Goal: Find specific page/section: Find specific page/section

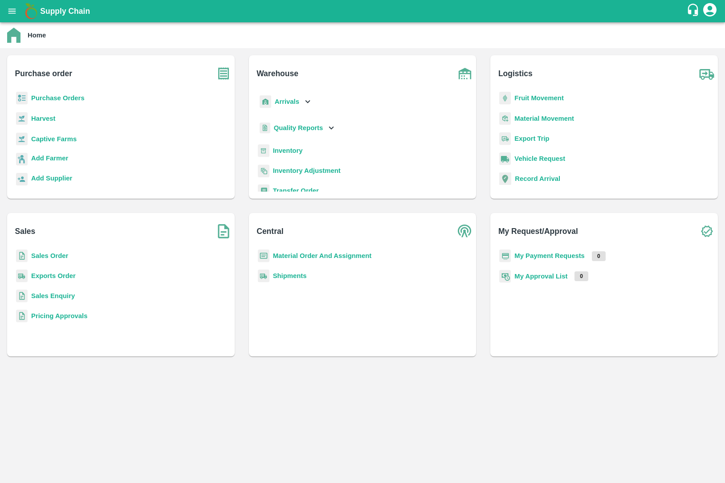
click at [33, 98] on b "Purchase Orders" at bounding box center [57, 97] width 53 height 7
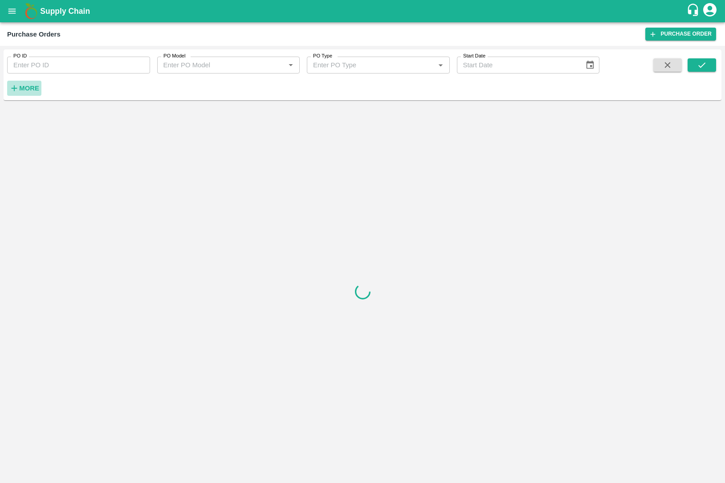
click at [26, 87] on strong "More" at bounding box center [29, 88] width 20 height 7
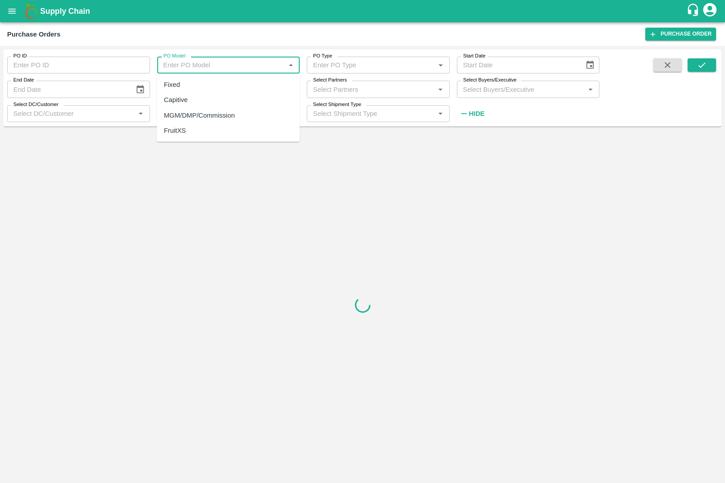
click at [209, 63] on input "PO Model" at bounding box center [221, 65] width 123 height 12
click at [211, 112] on div "MGM/DMP/Commission" at bounding box center [199, 115] width 71 height 10
type input "MGM/DMP/Commission"
click at [693, 61] on button "submit" at bounding box center [701, 64] width 28 height 13
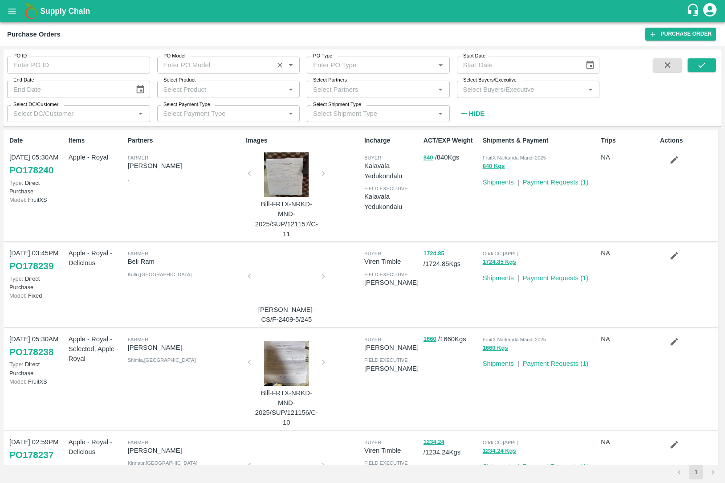
click at [216, 62] on input "PO Model" at bounding box center [215, 65] width 111 height 12
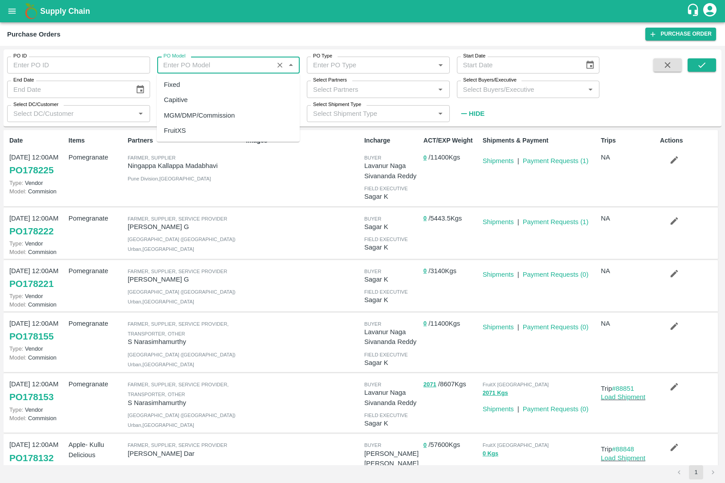
click at [226, 115] on div "MGM/DMP/Commission" at bounding box center [199, 115] width 71 height 10
type input "MGM/DMP/Commission"
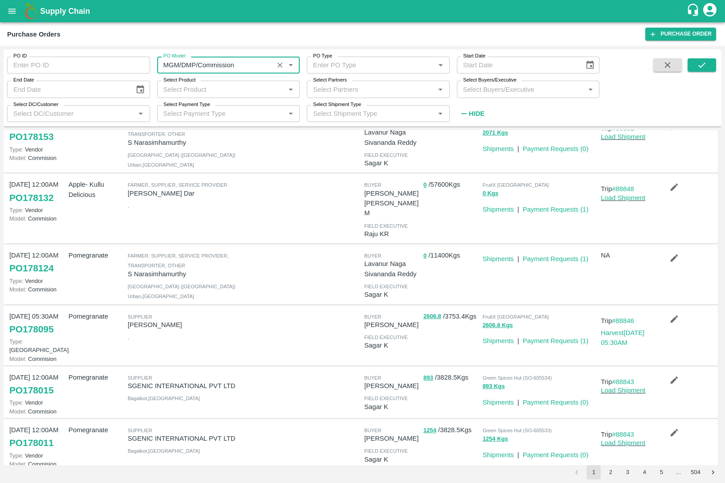
scroll to position [270, 0]
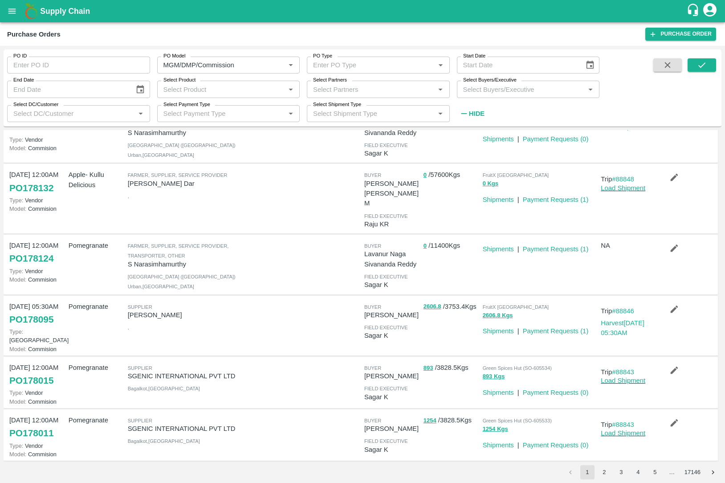
click at [613, 469] on li "3" at bounding box center [621, 472] width 17 height 14
click at [607, 470] on button "2" at bounding box center [604, 472] width 14 height 14
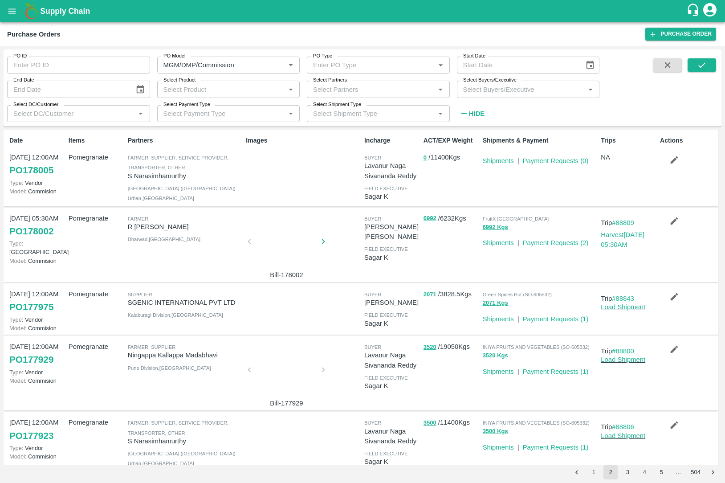
scroll to position [336, 0]
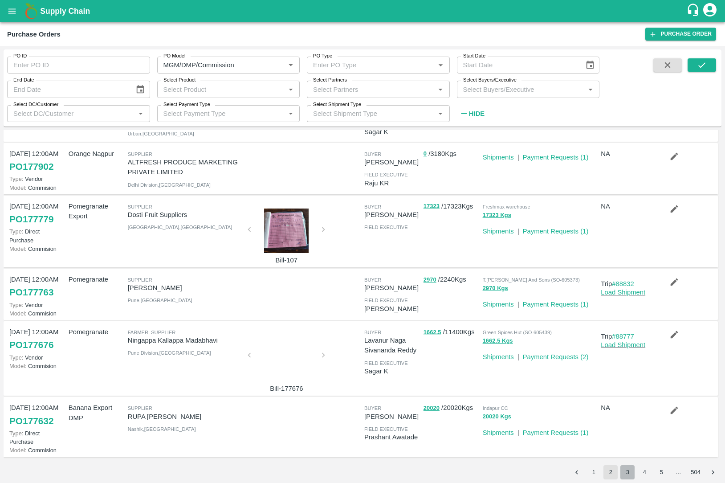
click at [625, 472] on button "3" at bounding box center [627, 472] width 14 height 14
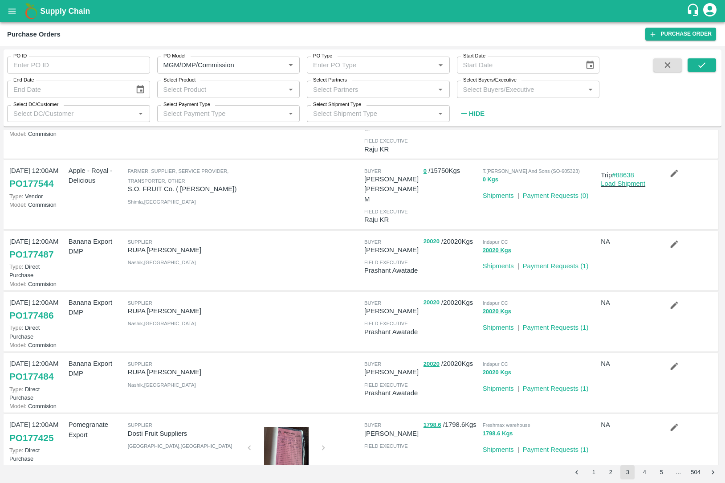
scroll to position [0, 0]
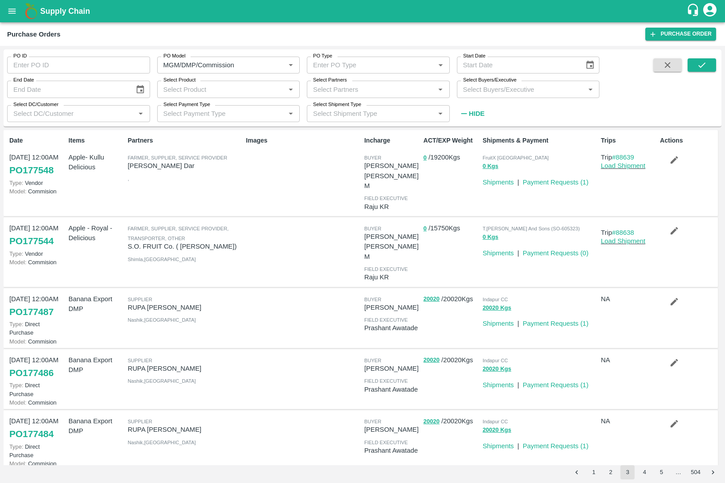
click at [212, 83] on input "Select Product" at bounding box center [221, 89] width 123 height 12
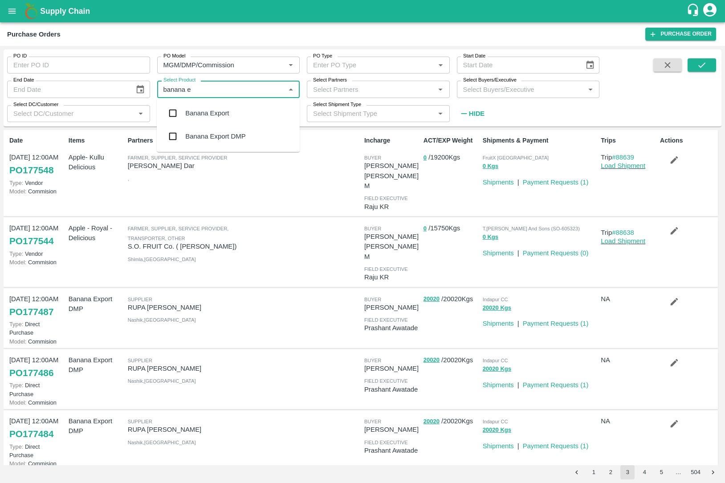
type input "banana ex"
click at [201, 116] on div "Banana Export" at bounding box center [207, 113] width 44 height 10
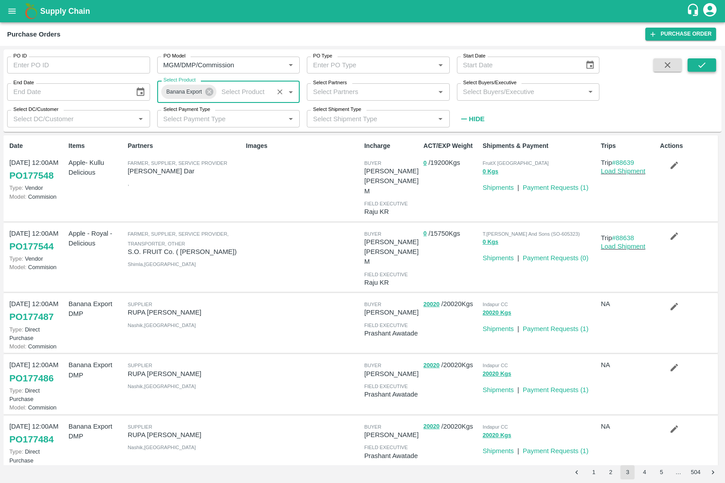
click at [707, 67] on button "submit" at bounding box center [701, 64] width 28 height 13
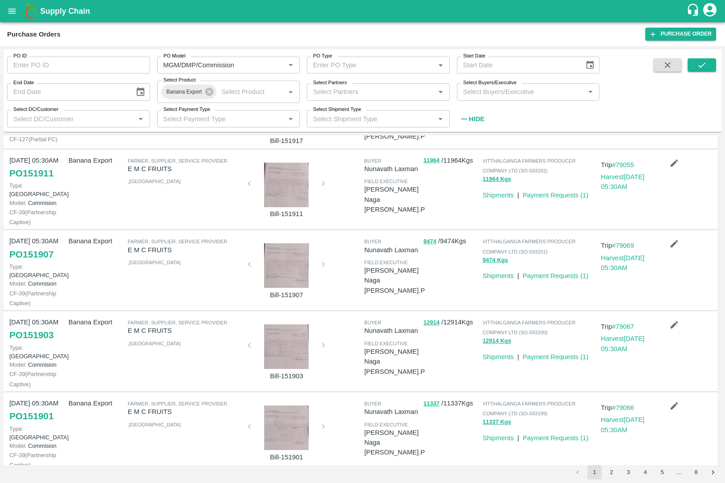
scroll to position [416, 0]
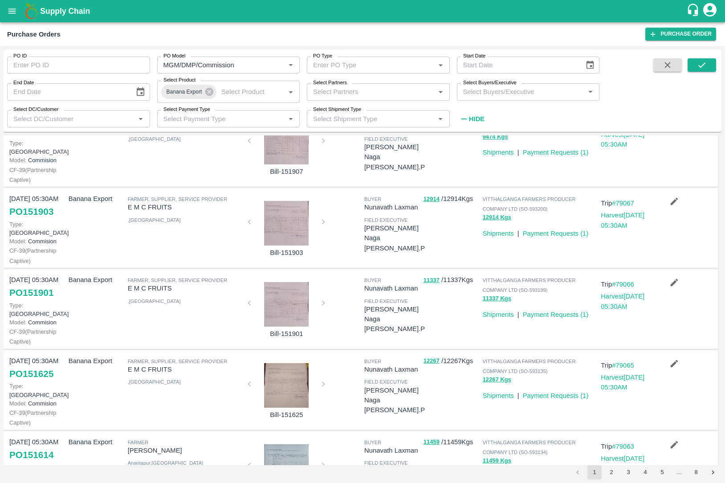
click at [613, 473] on button "2" at bounding box center [611, 472] width 14 height 14
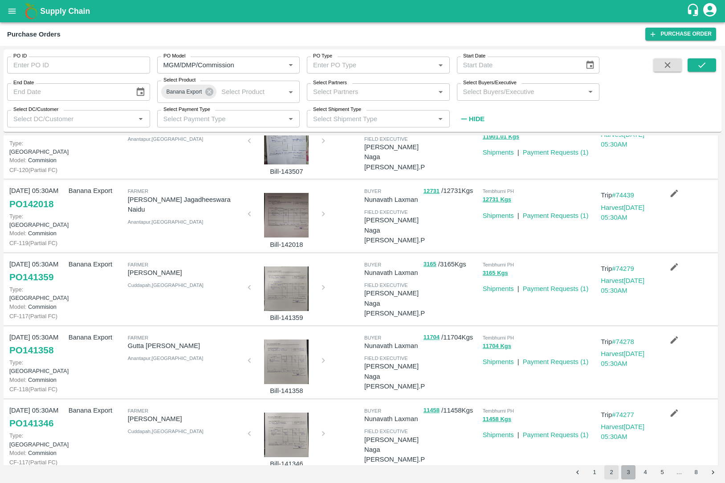
click at [627, 469] on button "3" at bounding box center [628, 472] width 14 height 14
